Goal: Understand process/instructions

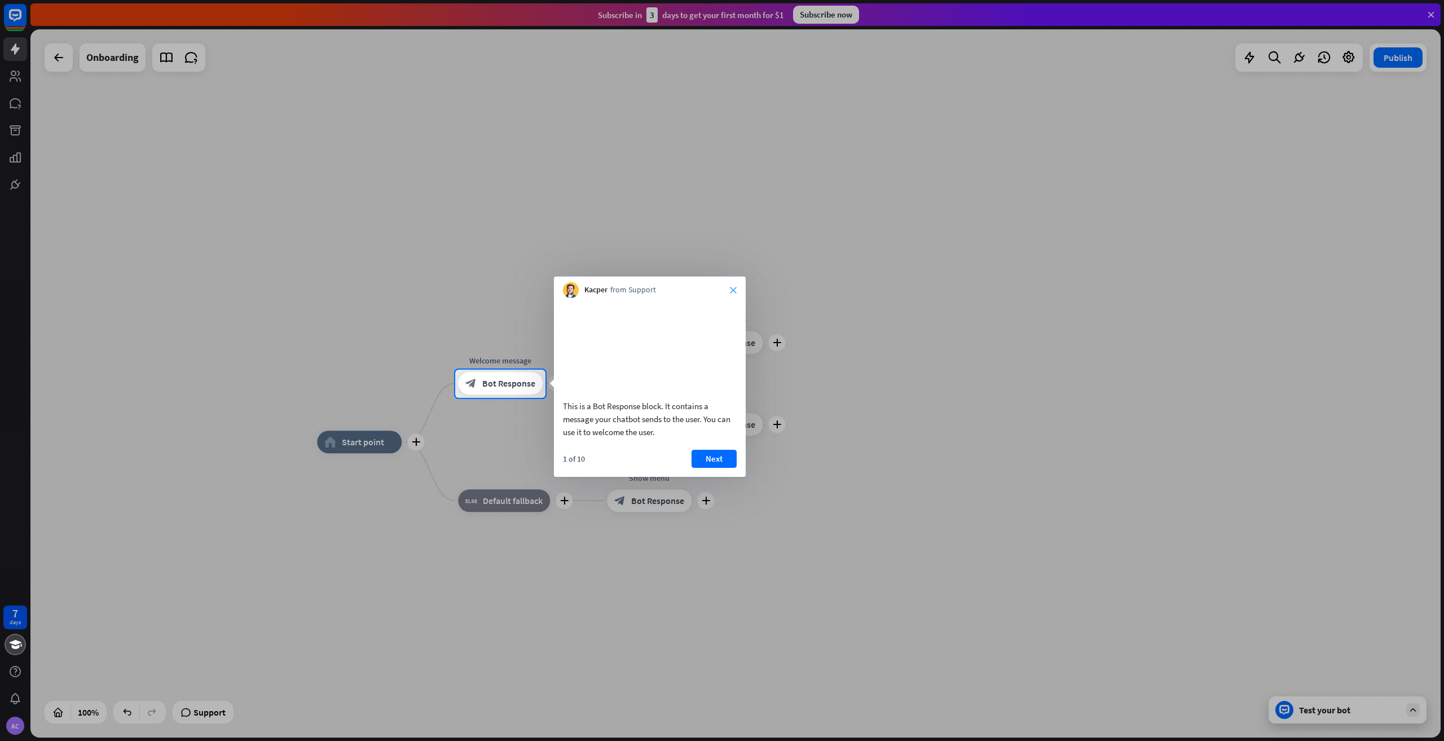
click at [732, 289] on icon "close" at bounding box center [733, 290] width 7 height 7
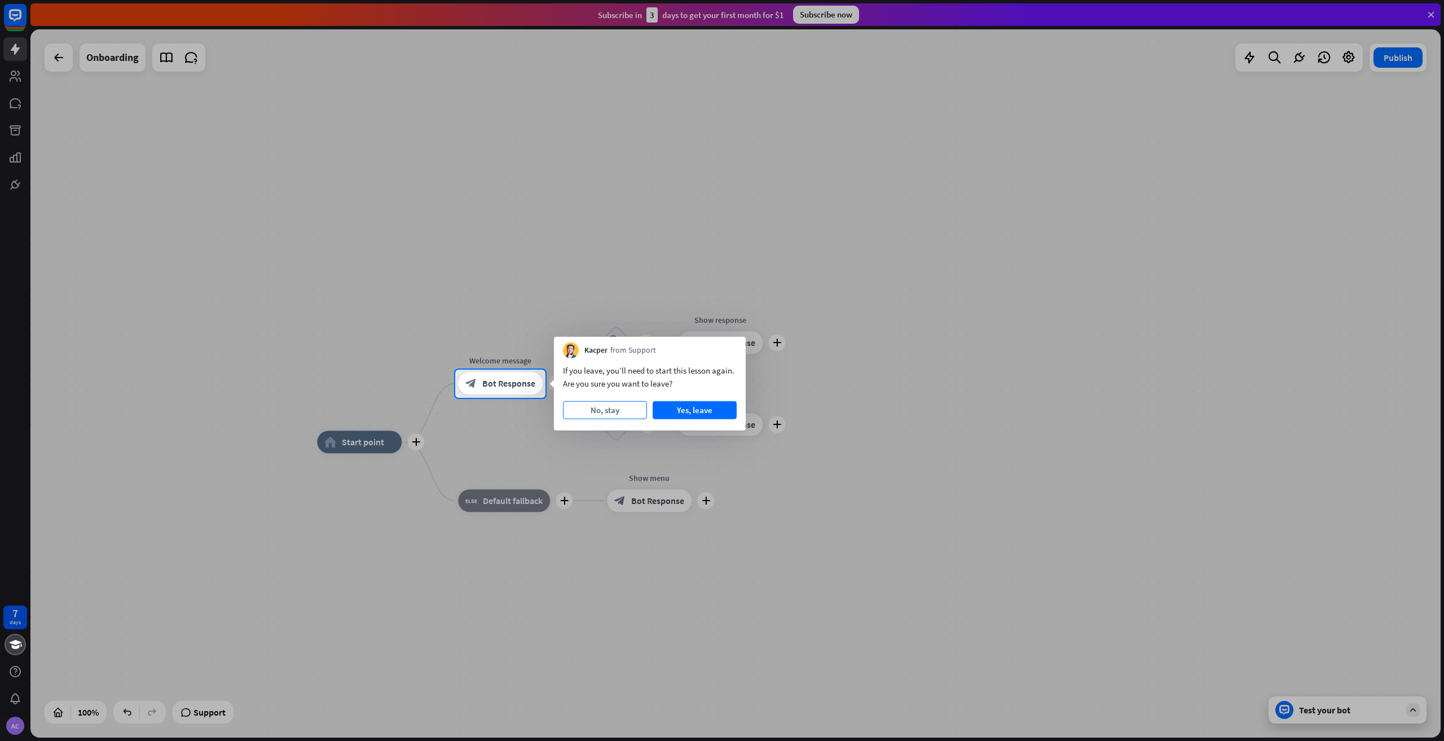
click at [596, 409] on button "No, stay" at bounding box center [605, 410] width 84 height 18
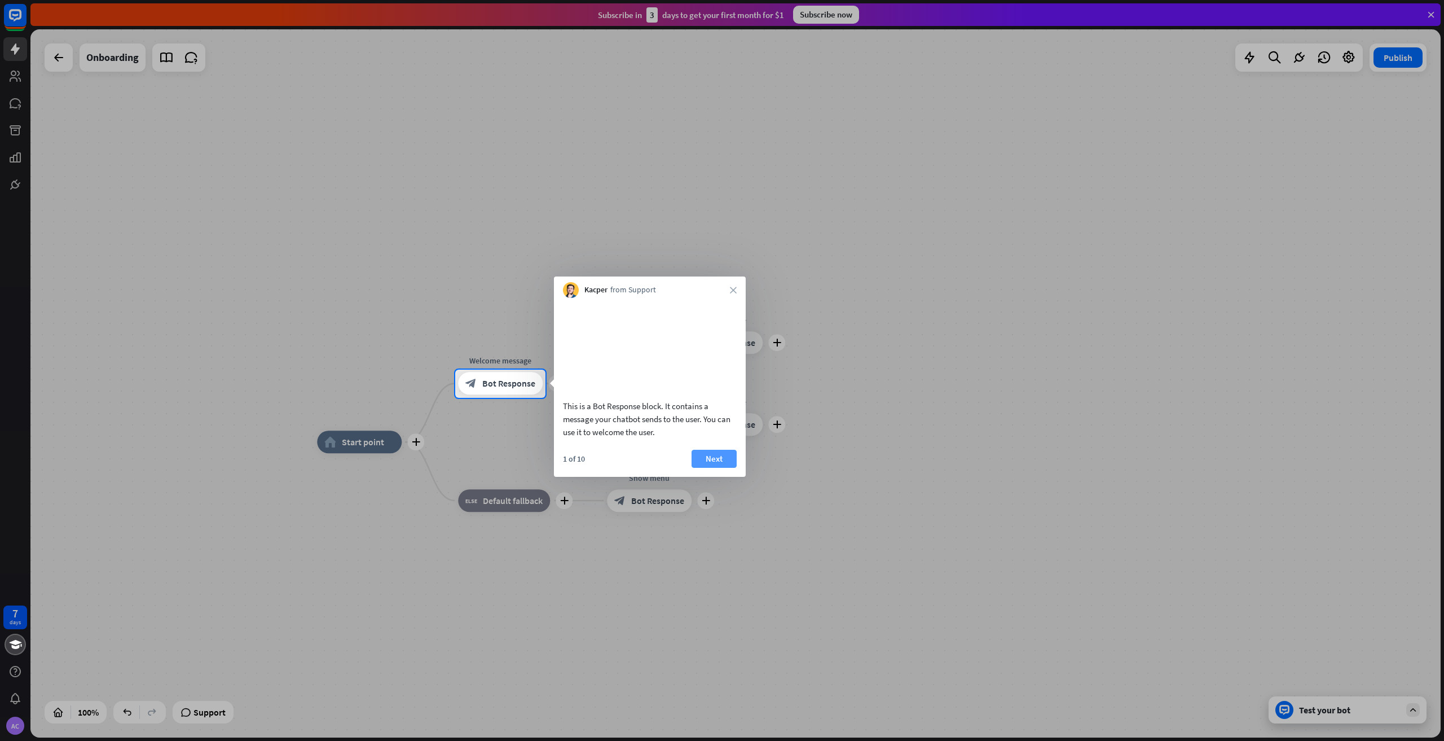
click at [706, 468] on button "Next" at bounding box center [713, 458] width 45 height 18
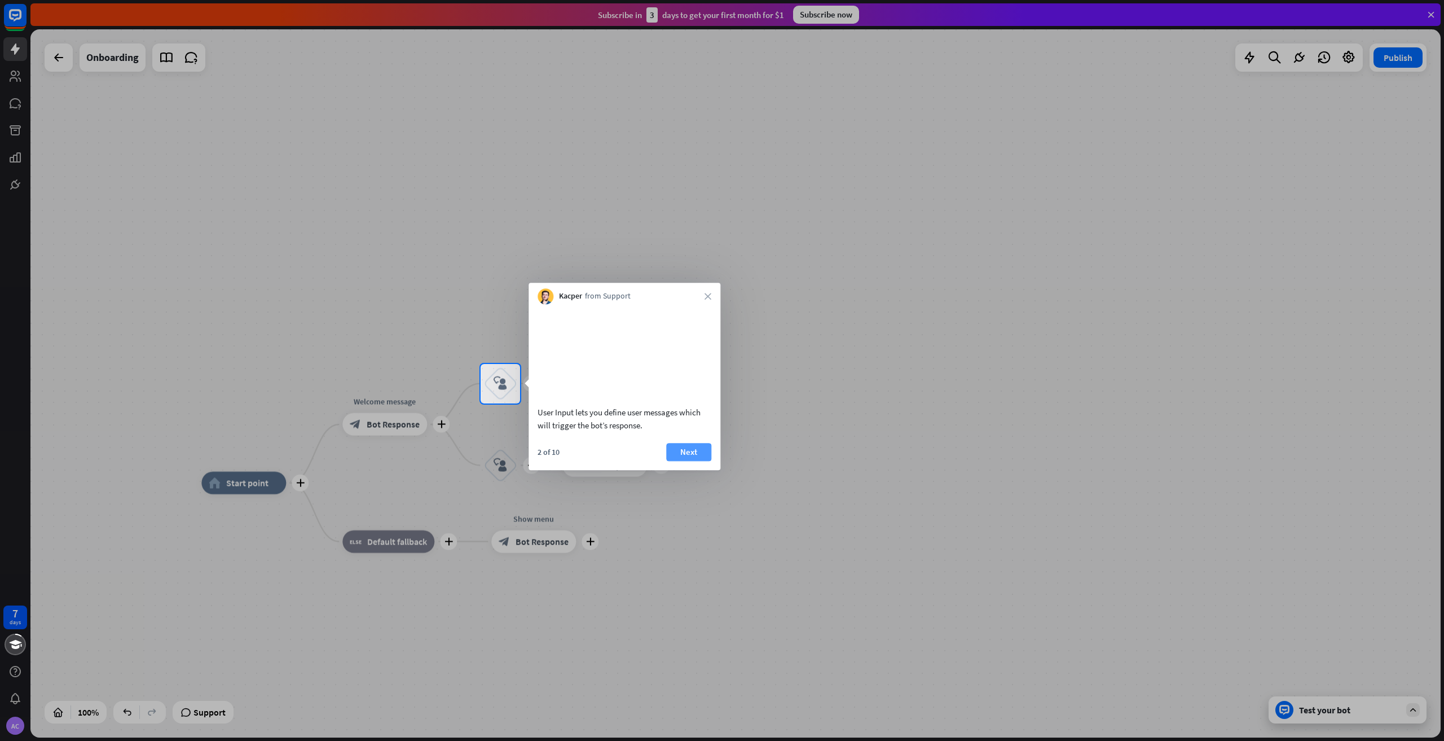
click at [707, 461] on button "Next" at bounding box center [688, 452] width 45 height 18
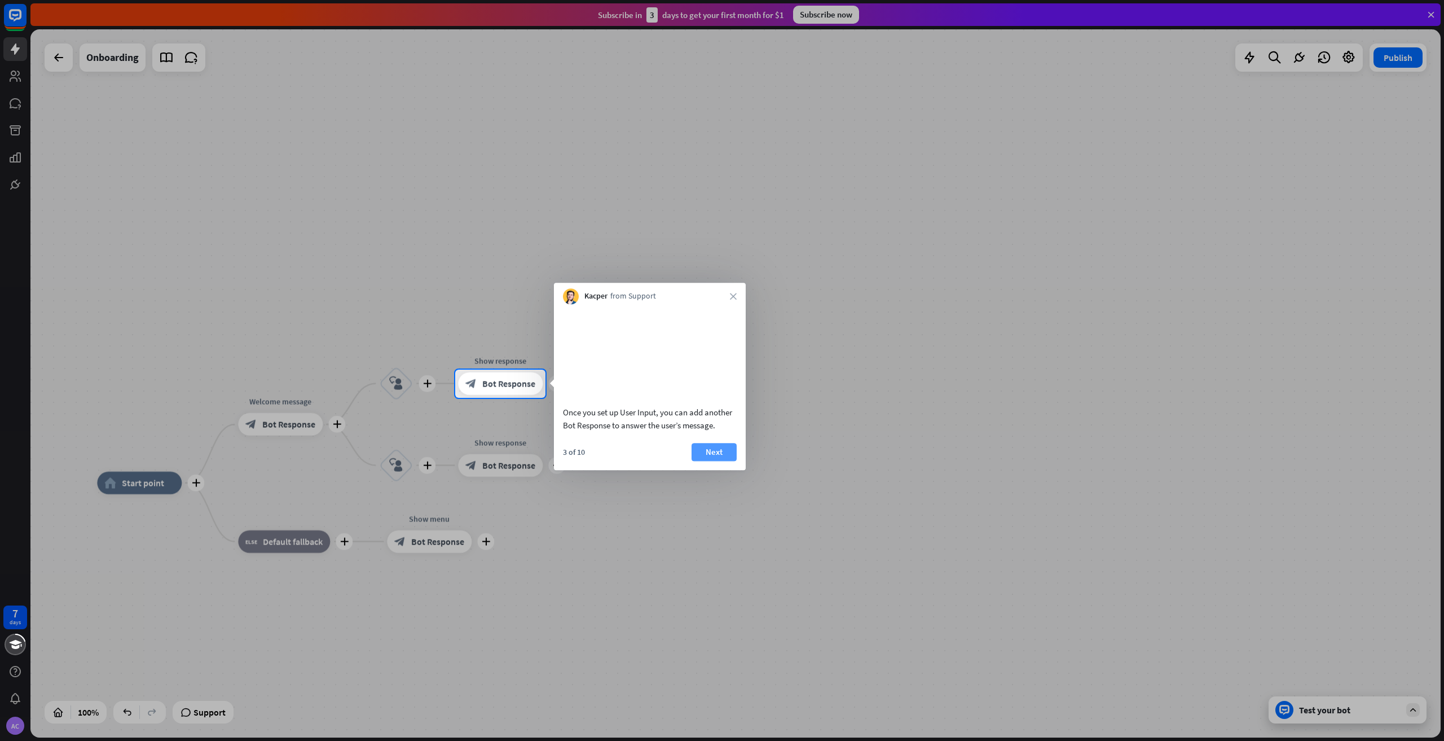
click at [706, 461] on button "Next" at bounding box center [713, 452] width 45 height 18
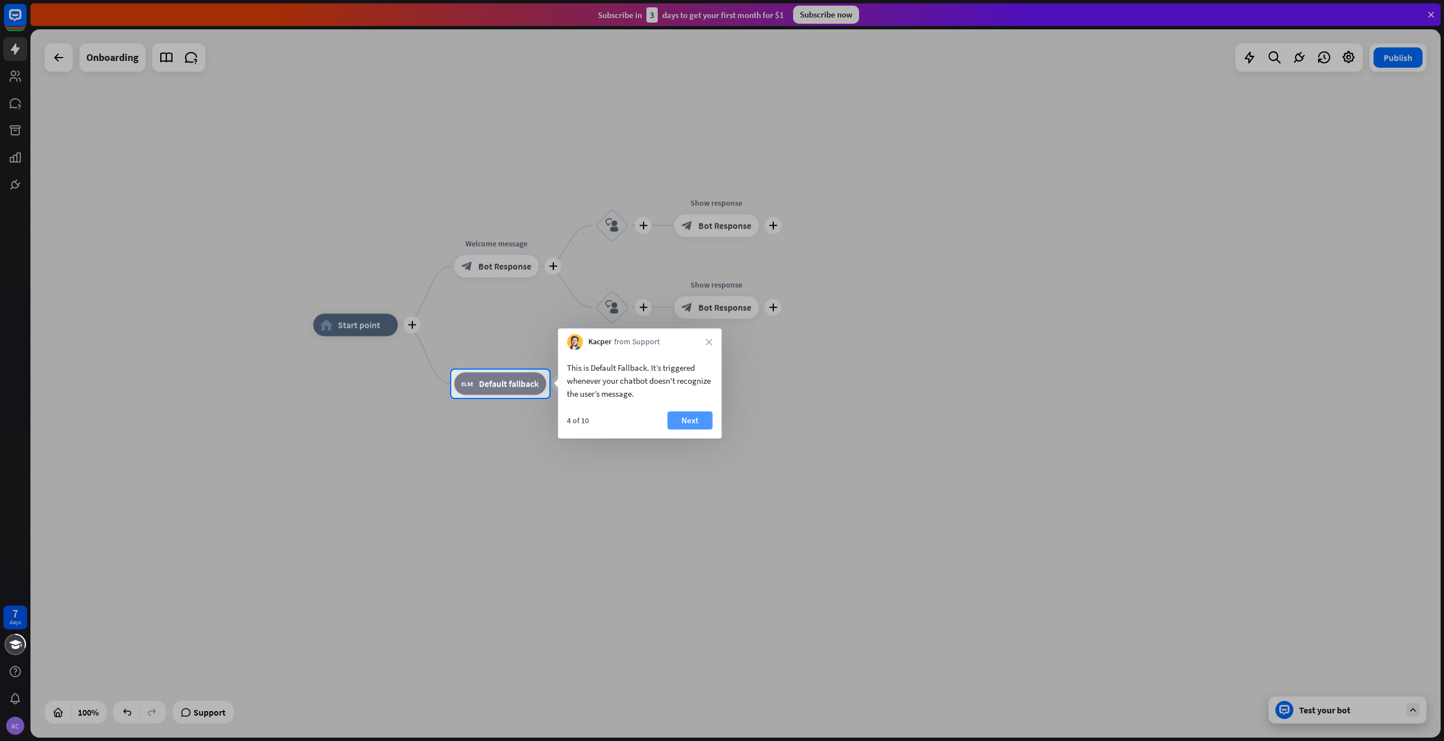
click at [694, 426] on button "Next" at bounding box center [689, 420] width 45 height 18
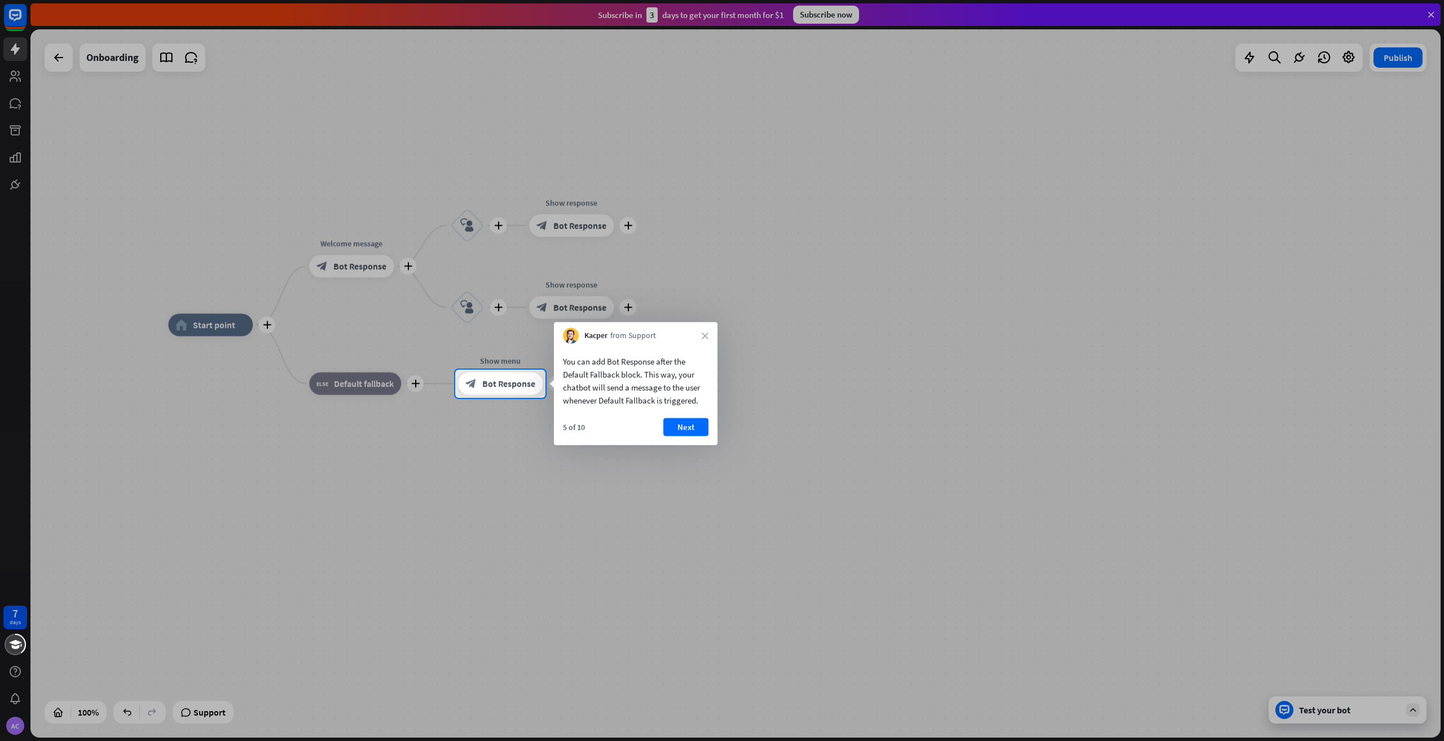
click at [694, 424] on button "Next" at bounding box center [685, 427] width 45 height 18
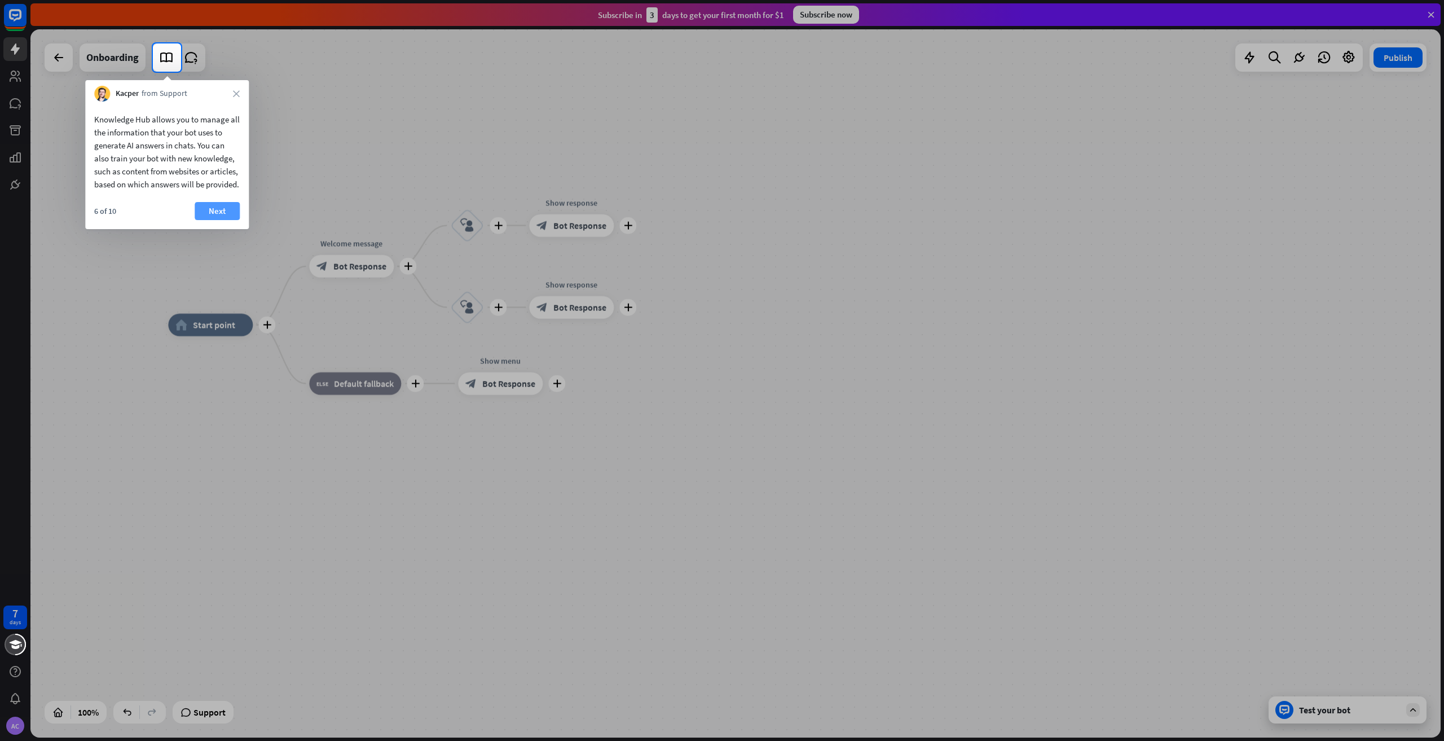
click at [209, 220] on button "Next" at bounding box center [217, 211] width 45 height 18
